Goal: Transaction & Acquisition: Purchase product/service

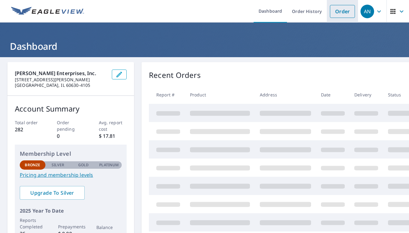
click at [343, 11] on link "Order" at bounding box center [342, 11] width 25 height 13
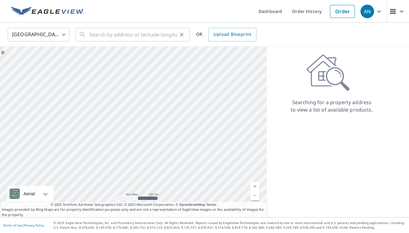
click at [88, 36] on div "​" at bounding box center [133, 35] width 114 height 14
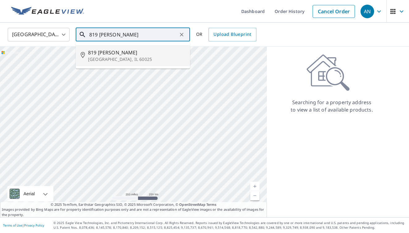
click at [102, 53] on span "819 [PERSON_NAME]" at bounding box center [136, 52] width 97 height 7
type input "[STREET_ADDRESS][PERSON_NAME]"
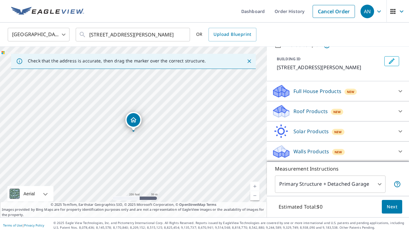
click at [281, 110] on icon at bounding box center [280, 109] width 14 height 8
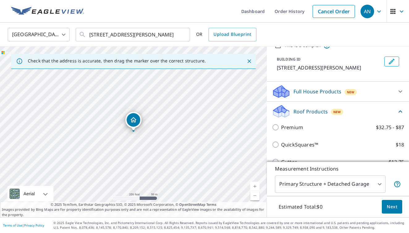
click at [256, 185] on link "Current Level 17, Zoom In" at bounding box center [254, 185] width 9 height 9
click at [256, 185] on link "Current Level 18, Zoom In" at bounding box center [254, 185] width 9 height 9
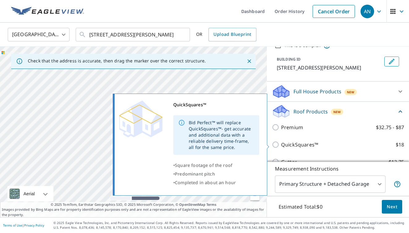
click at [276, 144] on input "QuickSquares™ $18" at bounding box center [276, 144] width 9 height 7
checkbox input "true"
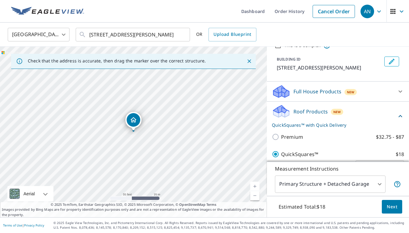
click at [392, 203] on span "Next" at bounding box center [391, 207] width 10 height 8
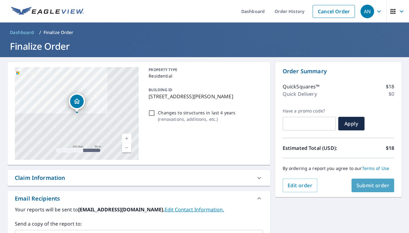
click at [370, 186] on span "Submit order" at bounding box center [372, 185] width 33 height 7
